Goal: Task Accomplishment & Management: Manage account settings

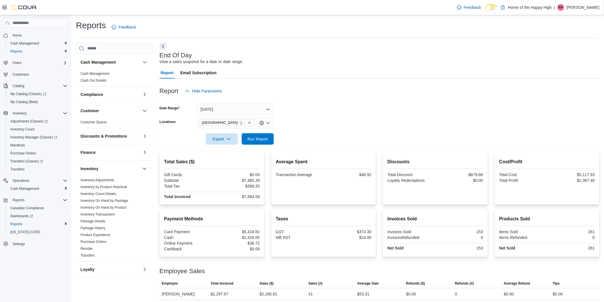
scroll to position [127, 0]
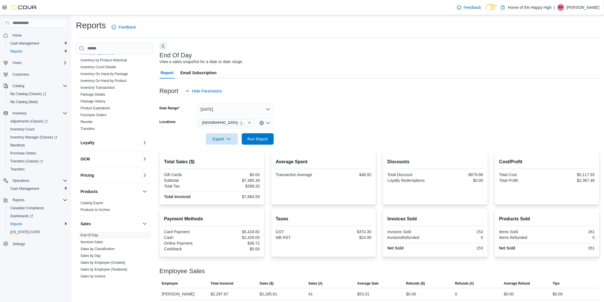
click at [586, 5] on p "[PERSON_NAME]" at bounding box center [583, 7] width 33 height 7
click at [568, 54] on span "Sign Out" at bounding box center [562, 57] width 15 height 6
